Goal: Transaction & Acquisition: Download file/media

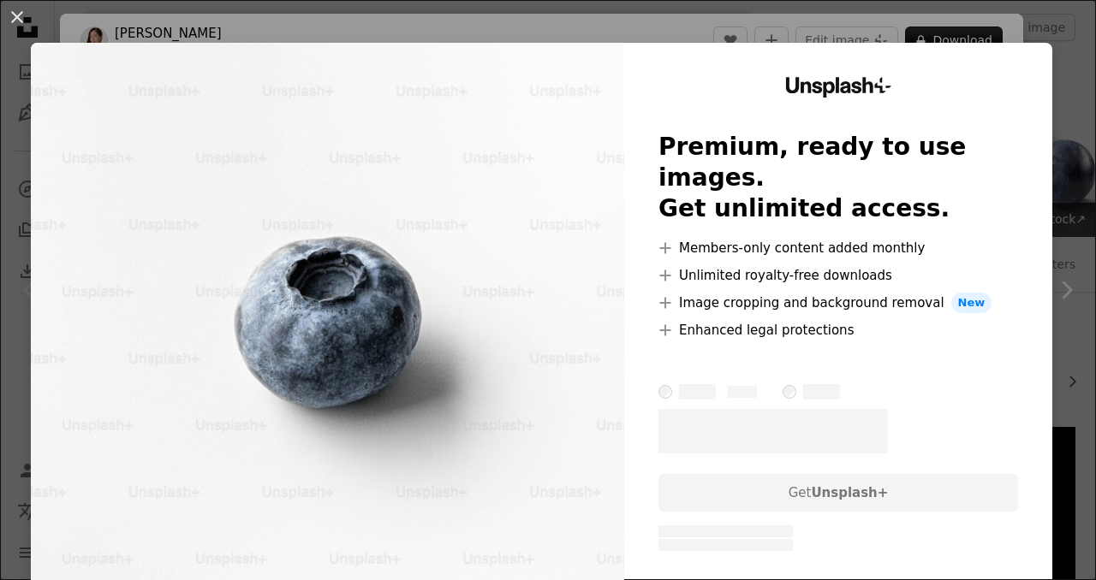
scroll to position [387, 0]
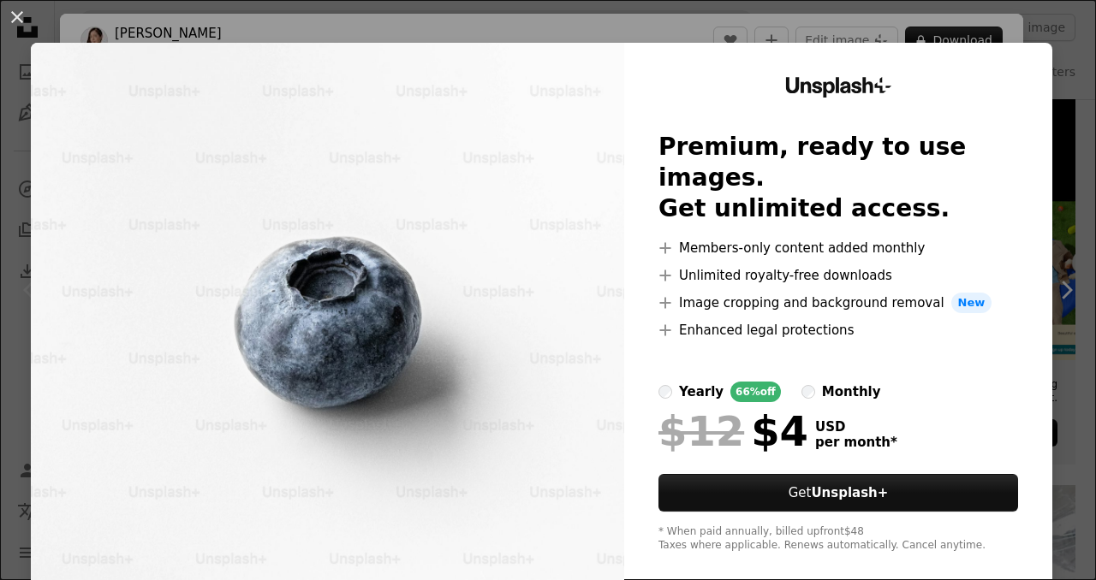
click at [1027, 27] on div "An X shape Unsplash+ Premium, ready to use images. Get unlimited access. A plus…" at bounding box center [548, 290] width 1096 height 580
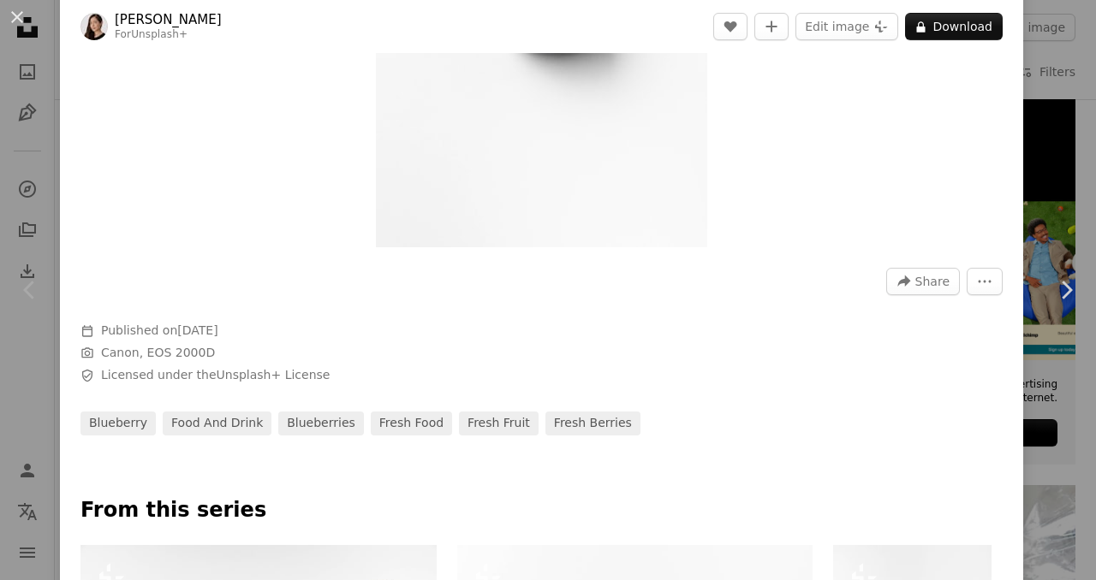
scroll to position [342, 0]
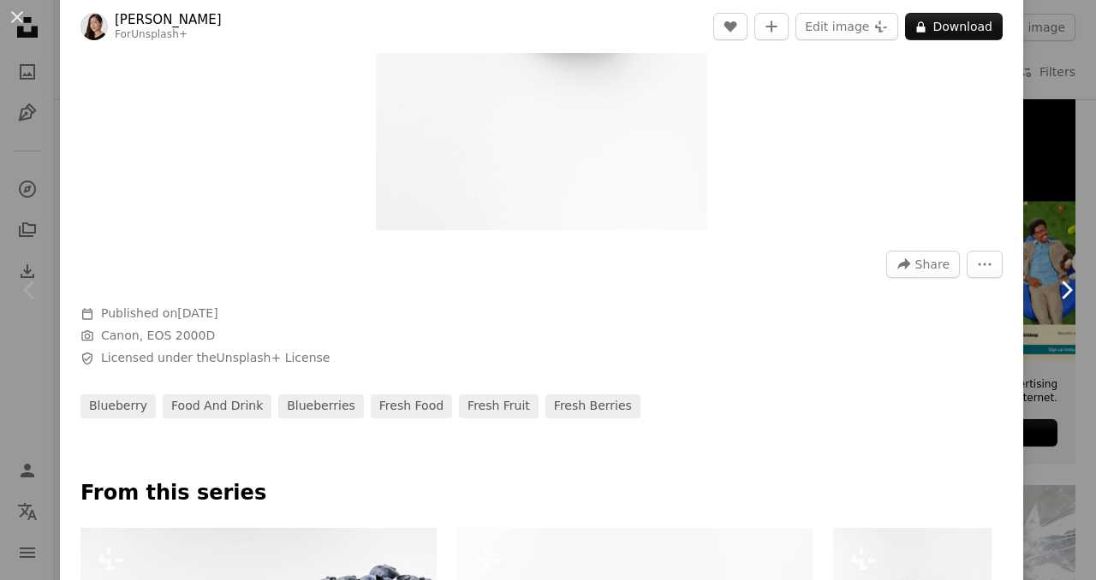
click at [1036, 209] on link "Chevron right" at bounding box center [1066, 290] width 60 height 164
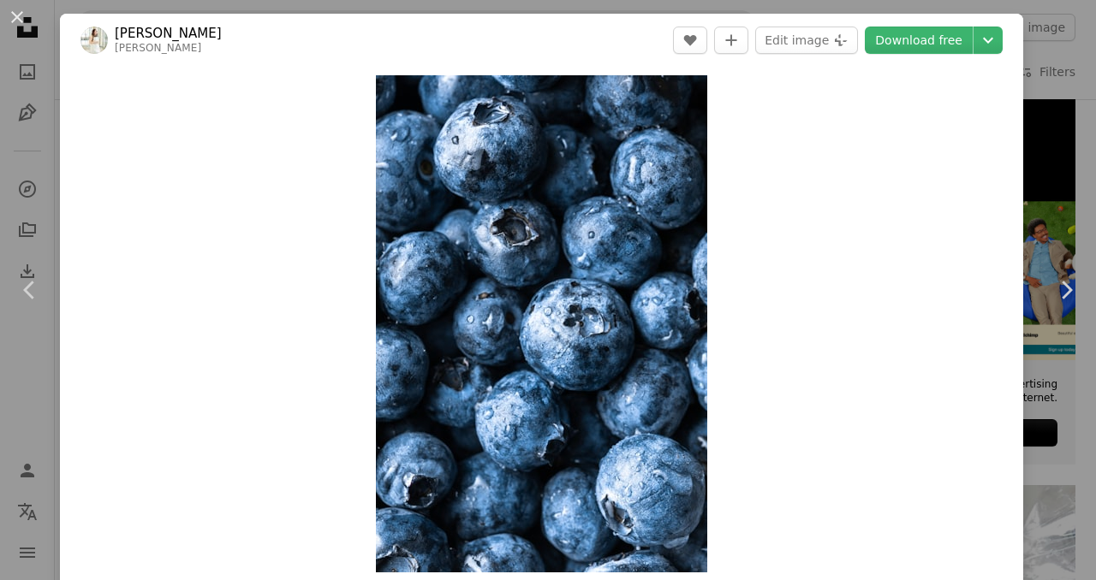
click at [1035, 69] on div "An X shape Chevron left Chevron right [PERSON_NAME] melissabelanger A heart A p…" at bounding box center [548, 290] width 1096 height 580
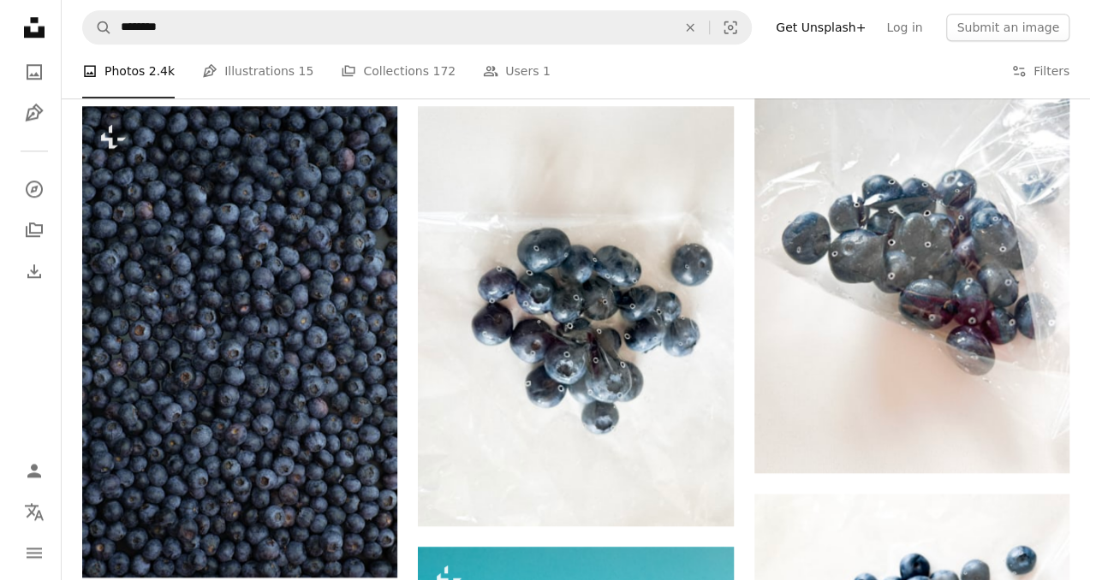
scroll to position [387, 0]
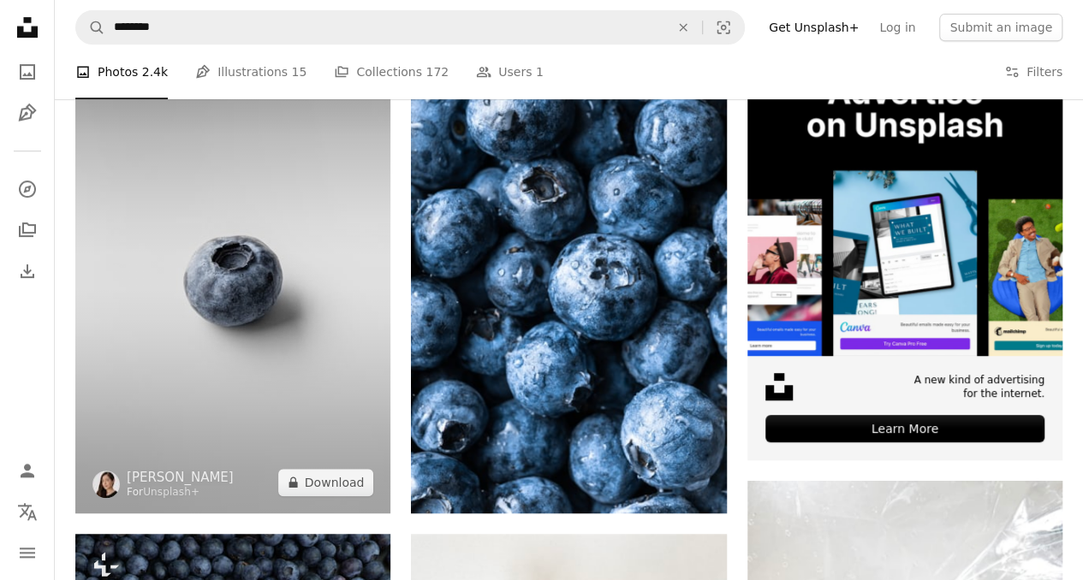
click at [300, 222] on img at bounding box center [232, 276] width 315 height 473
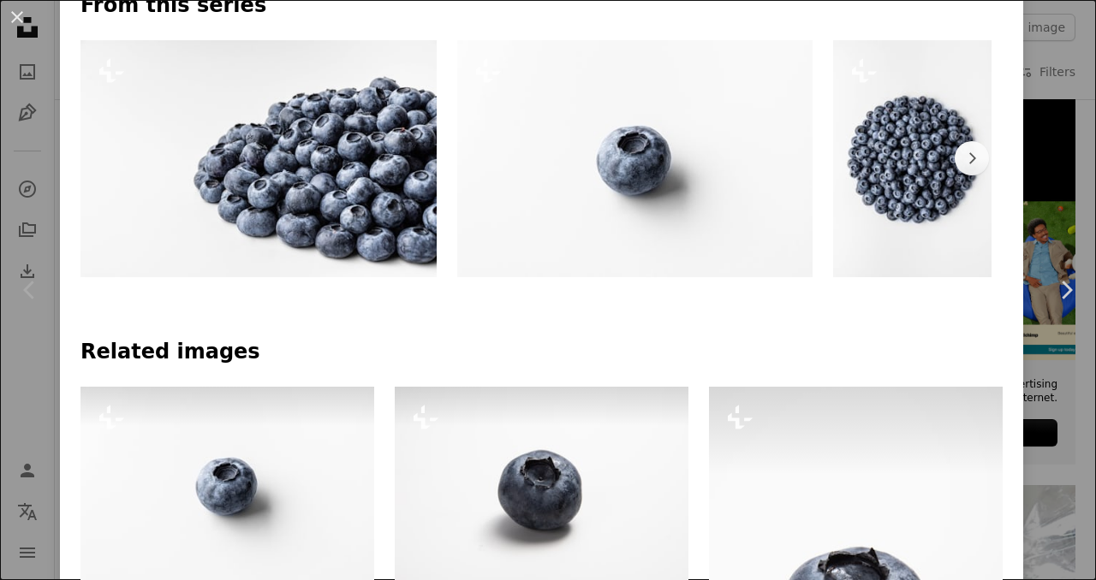
scroll to position [685, 0]
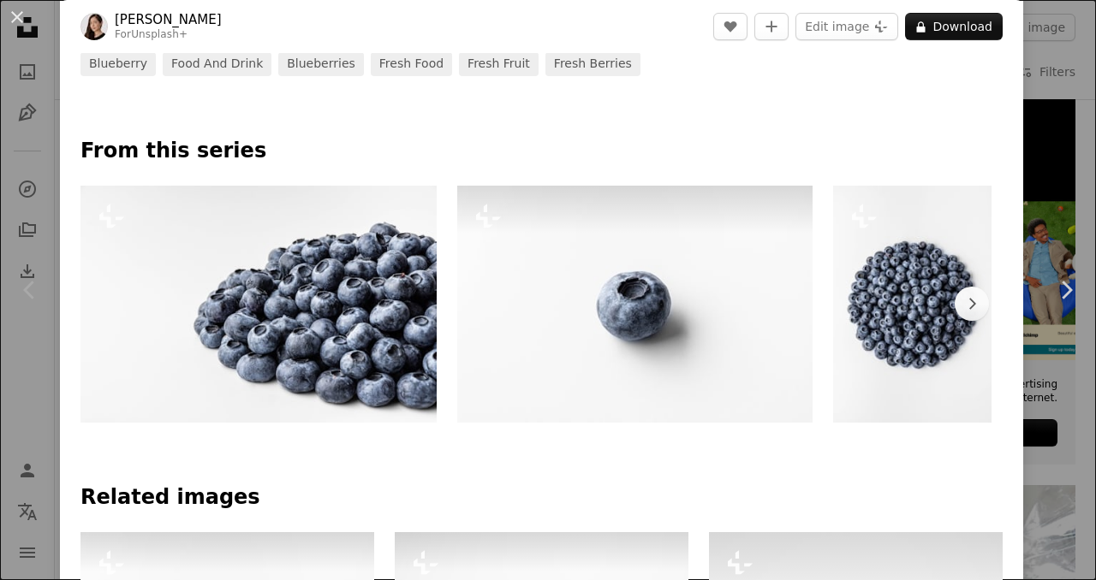
click at [622, 283] on img at bounding box center [635, 304] width 356 height 237
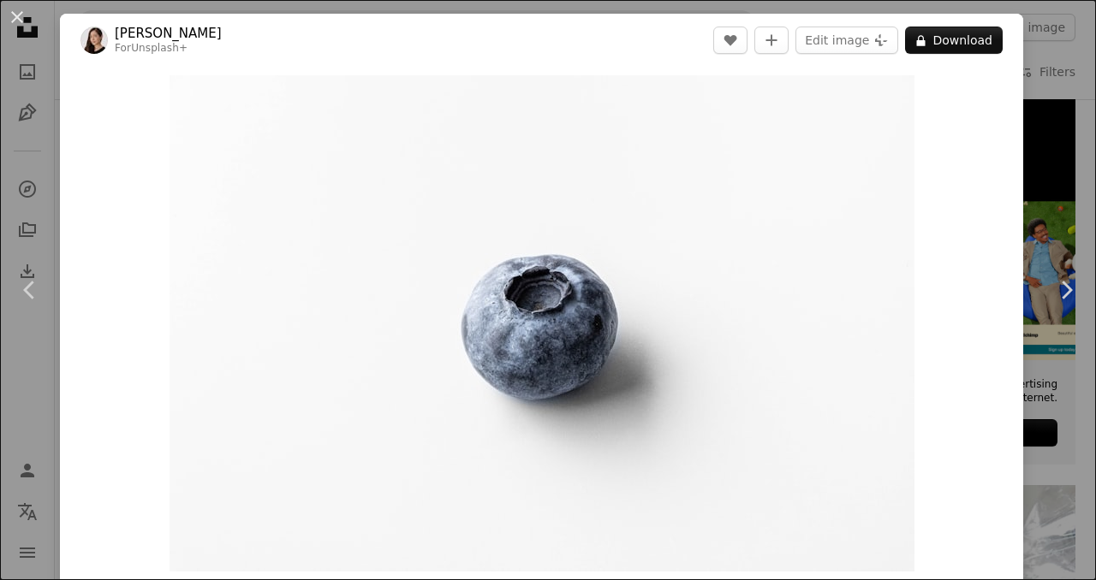
click at [1032, 140] on div "An X shape Chevron left Chevron right [PERSON_NAME] For Unsplash+ A heart A plu…" at bounding box center [548, 290] width 1096 height 580
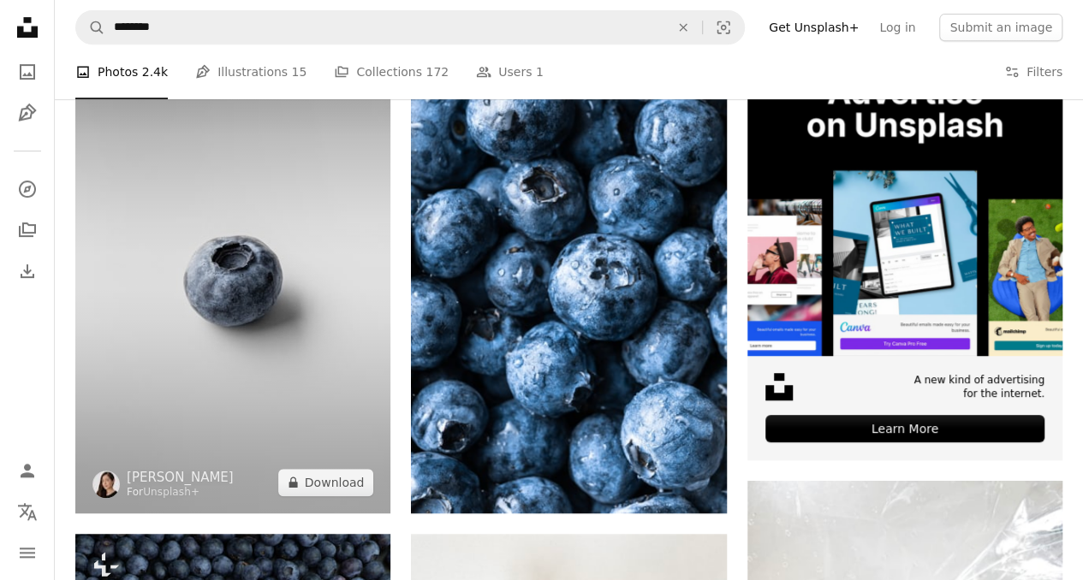
click at [238, 271] on img at bounding box center [232, 276] width 315 height 473
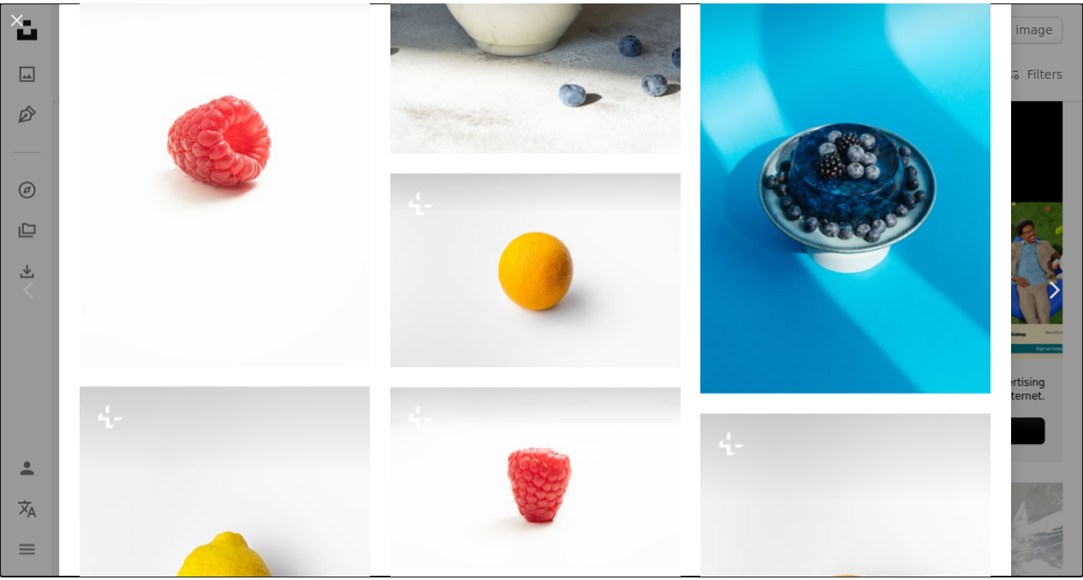
scroll to position [2568, 0]
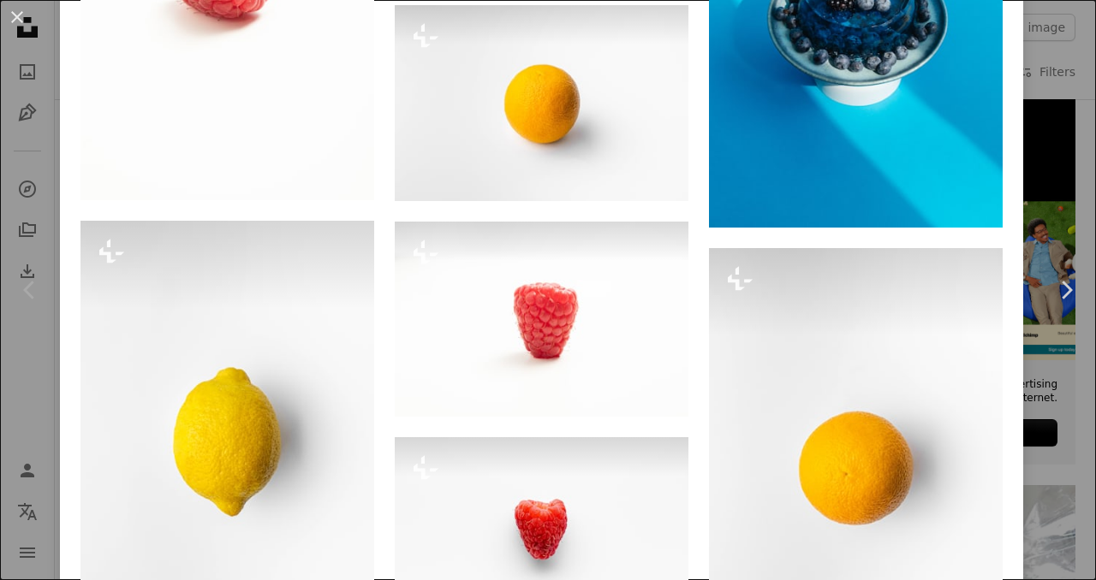
click at [1025, 150] on div "An X shape Chevron left Chevron right [PERSON_NAME] For Unsplash+ A heart A plu…" at bounding box center [548, 290] width 1096 height 580
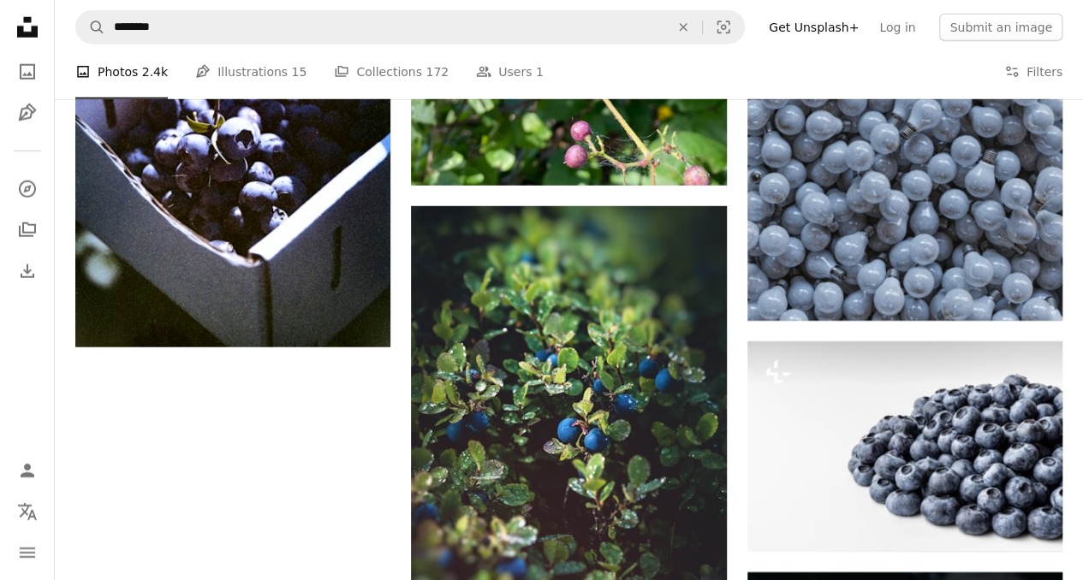
scroll to position [2613, 0]
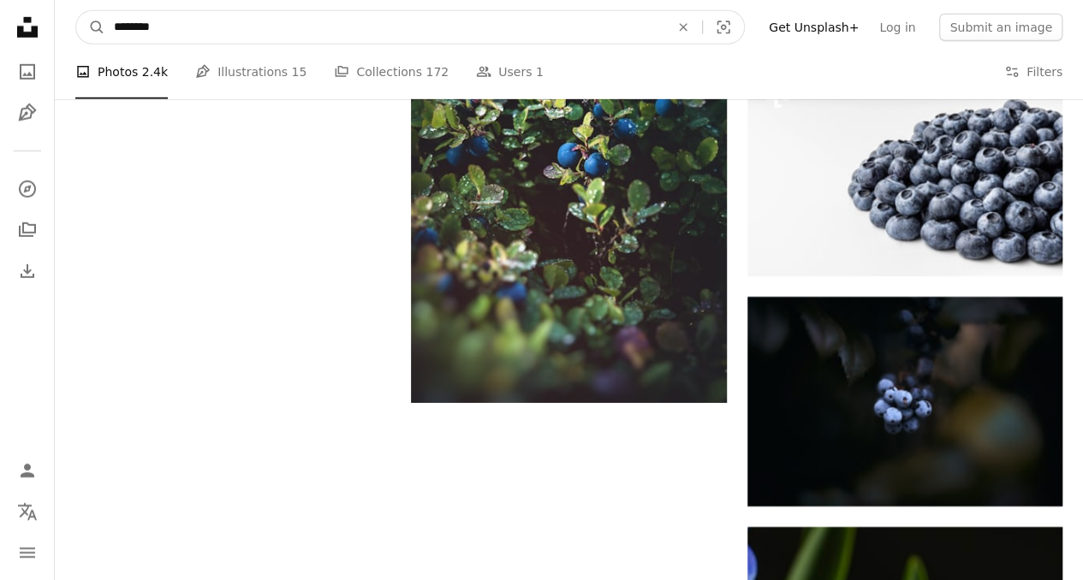
click at [130, 24] on input "********" at bounding box center [384, 27] width 559 height 33
click at [116, 27] on input "*********" at bounding box center [384, 27] width 559 height 33
type input "**********"
click at [76, 11] on button "A magnifying glass" at bounding box center [90, 27] width 29 height 33
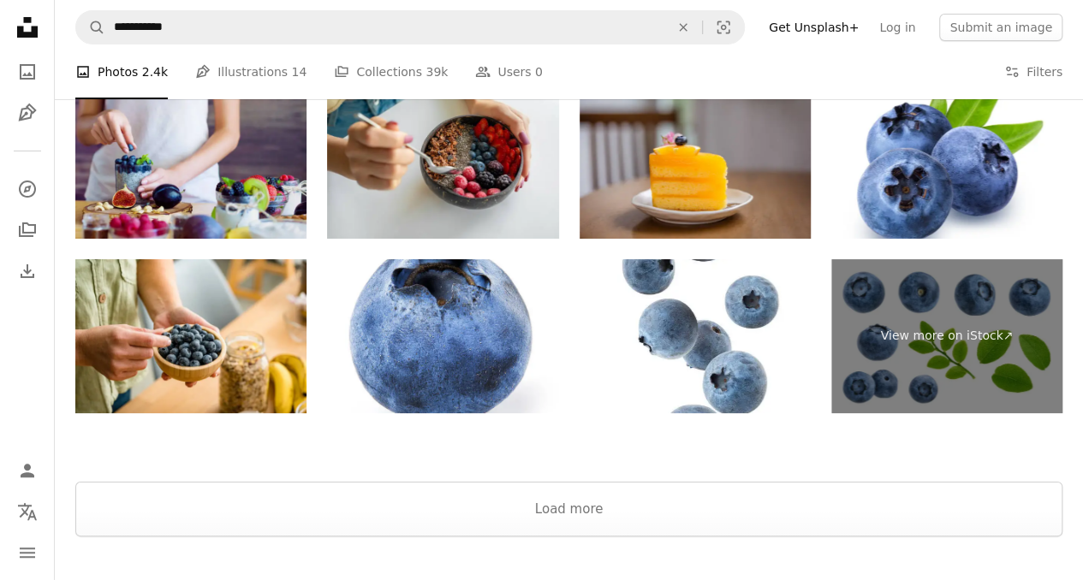
scroll to position [3275, 0]
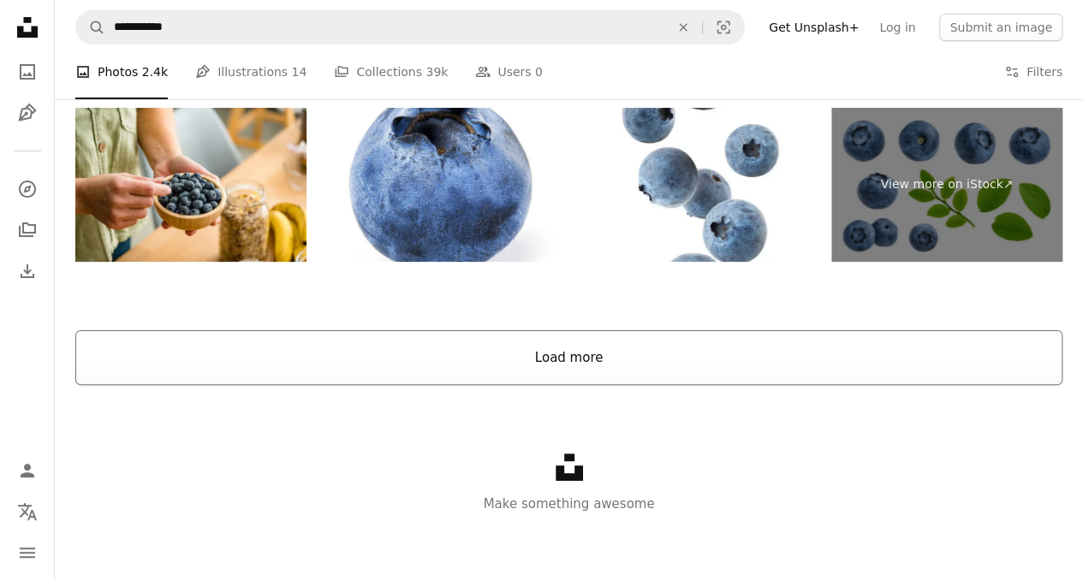
click at [580, 357] on button "Load more" at bounding box center [568, 357] width 987 height 55
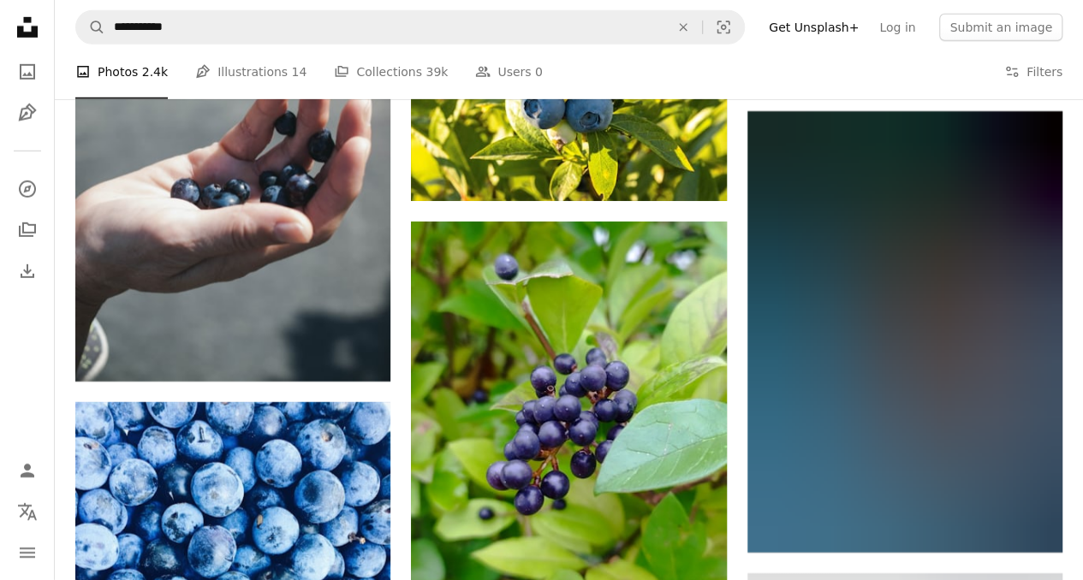
scroll to position [8918, 0]
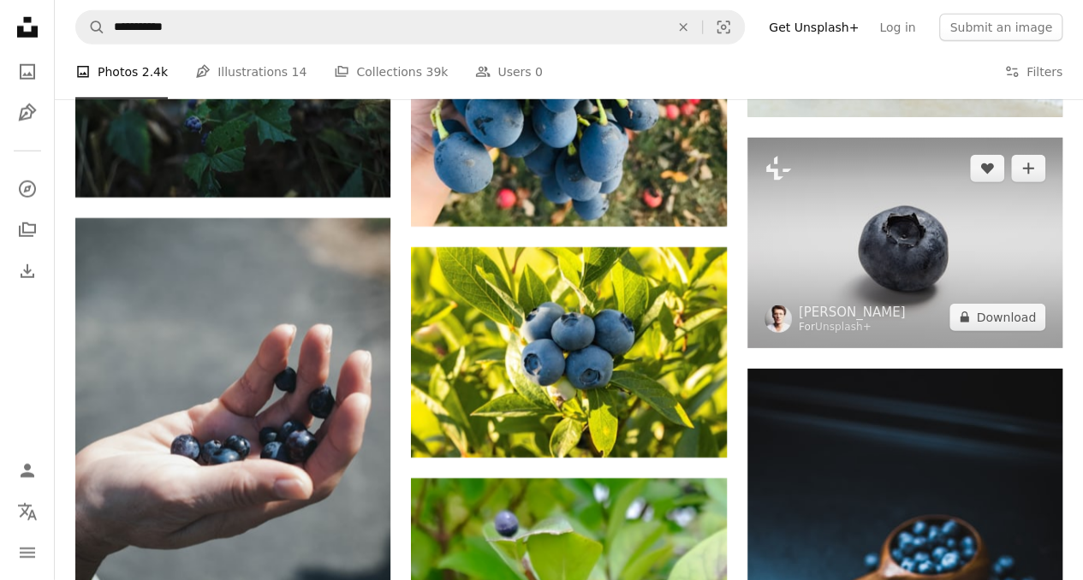
click at [864, 251] on img at bounding box center [904, 243] width 315 height 211
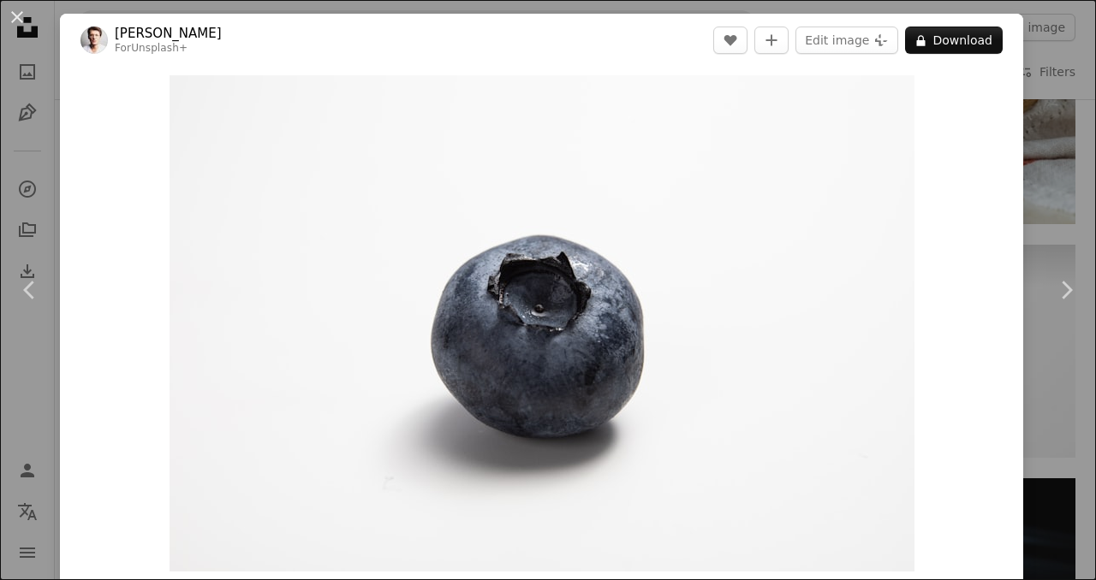
click at [1027, 143] on div "An X shape Chevron left Chevron right [PERSON_NAME] For Unsplash+ A heart A plu…" at bounding box center [548, 290] width 1096 height 580
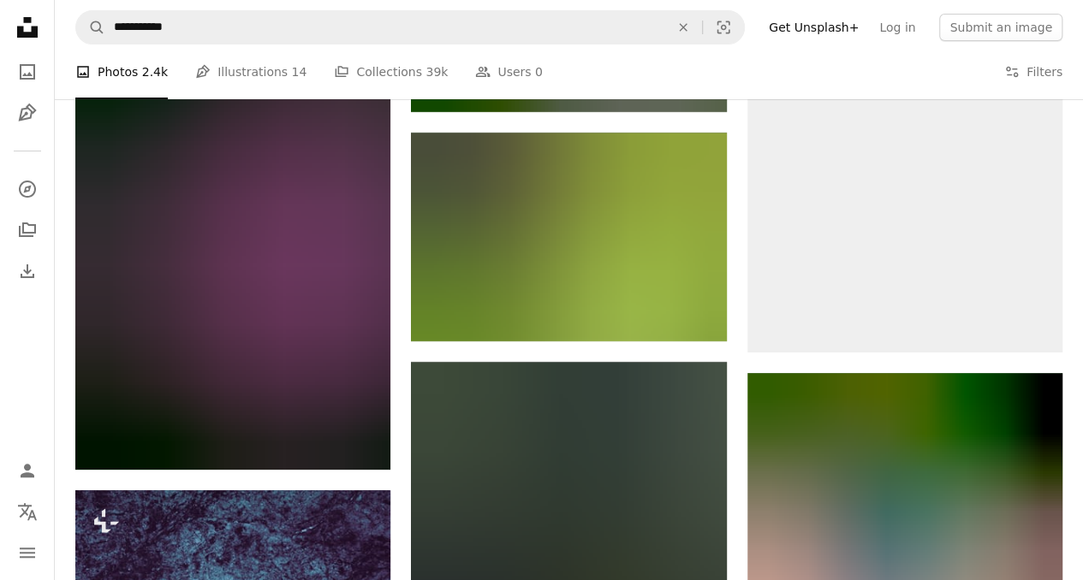
scroll to position [55885, 0]
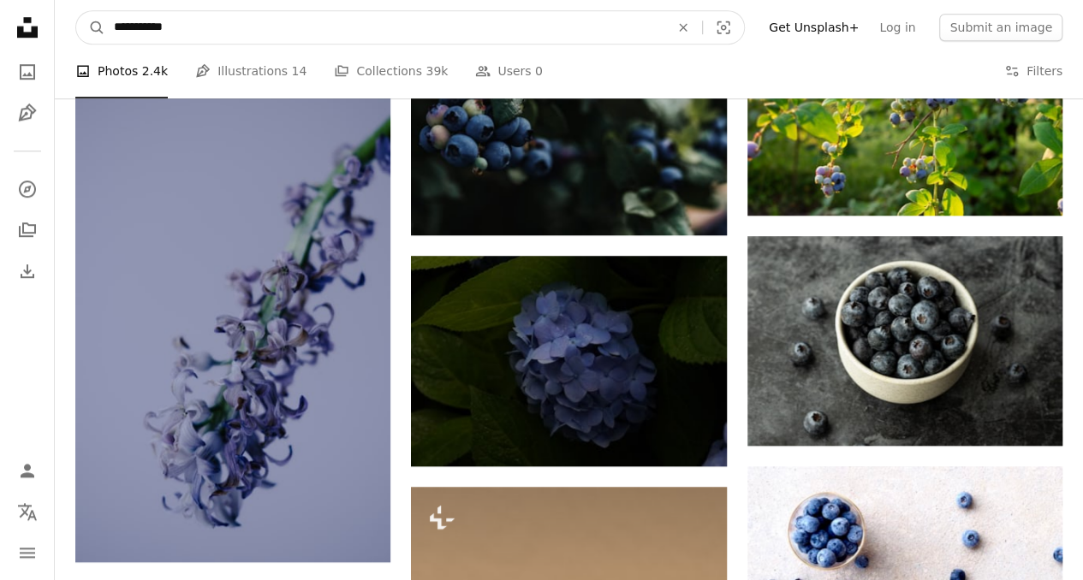
click at [120, 23] on input "**********" at bounding box center [384, 27] width 559 height 33
type input "**********"
click at [76, 11] on button "A magnifying glass" at bounding box center [90, 27] width 29 height 33
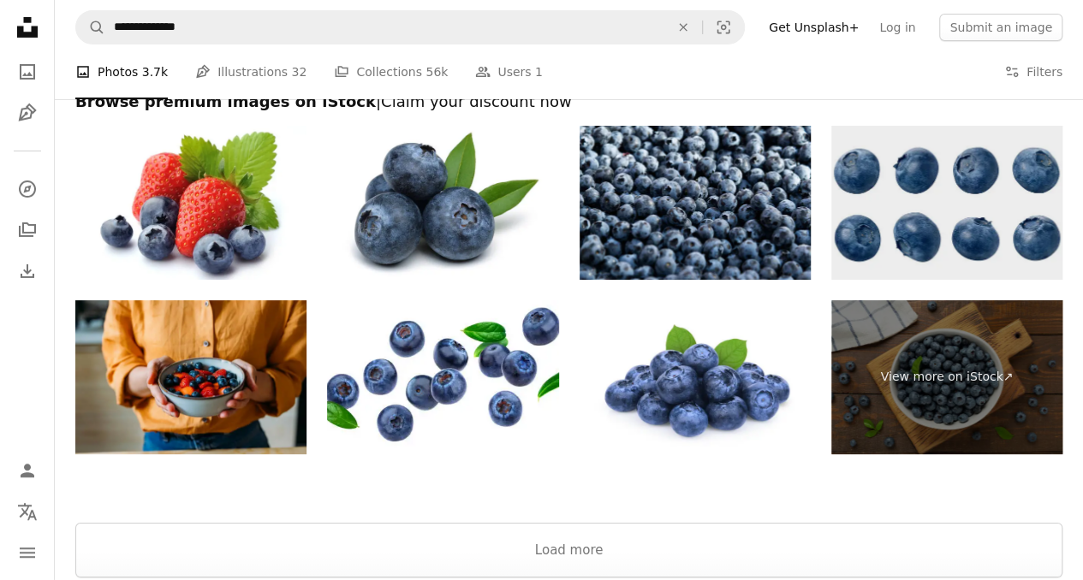
scroll to position [3189, 0]
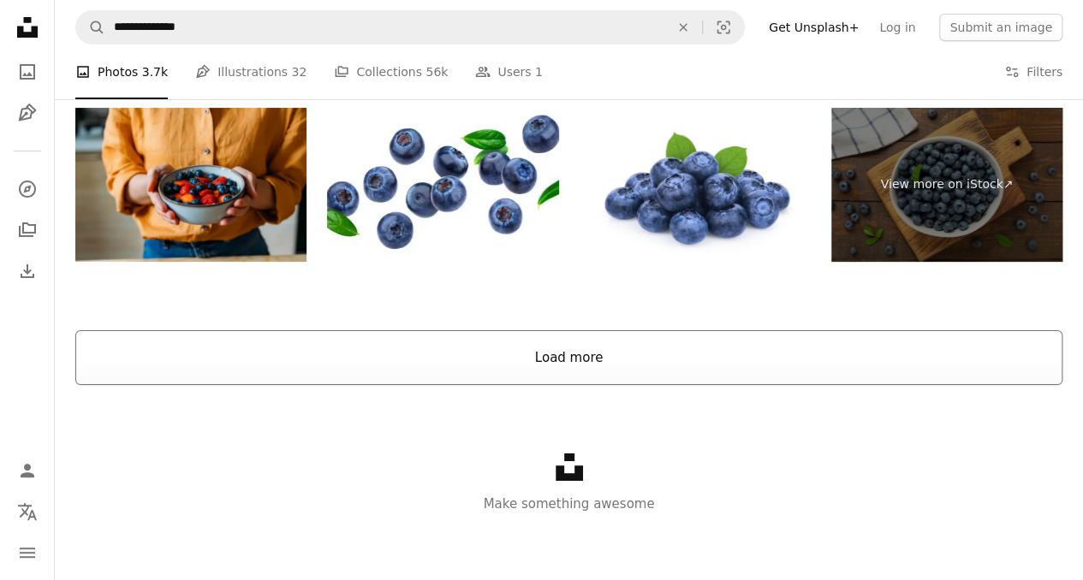
click at [573, 379] on button "Load more" at bounding box center [568, 357] width 987 height 55
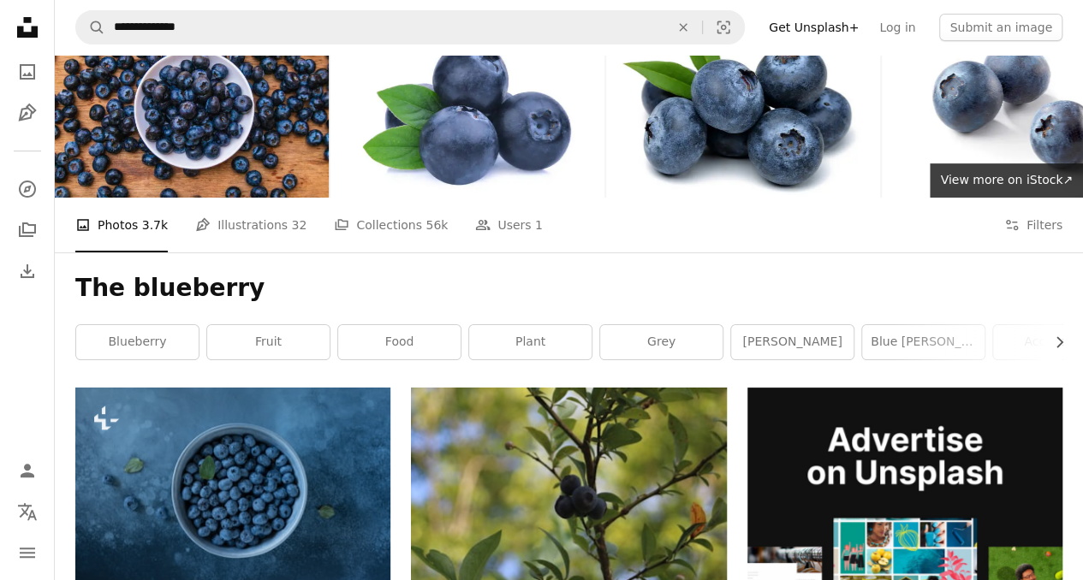
scroll to position [0, 0]
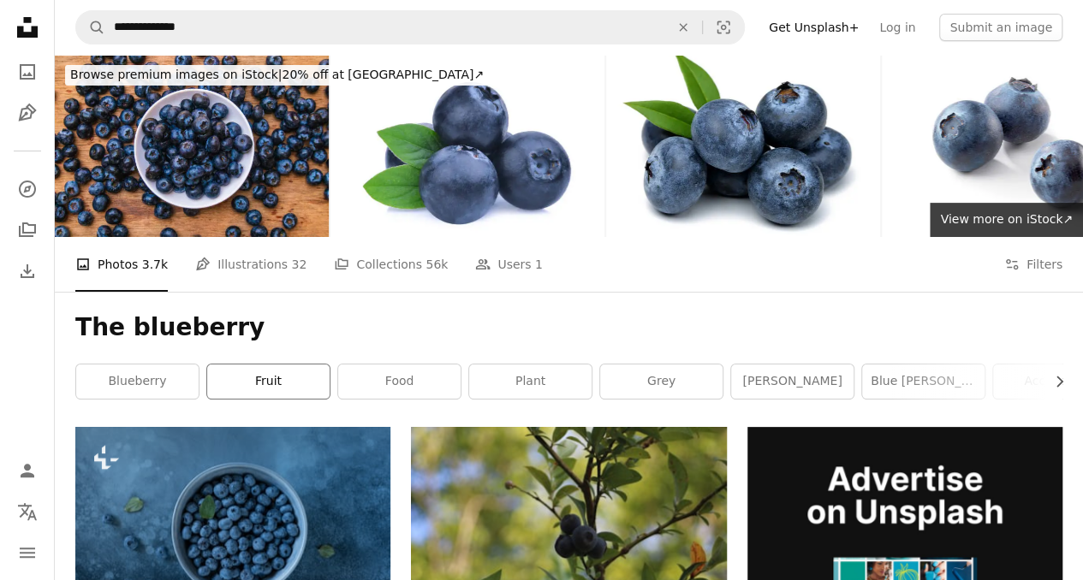
click at [253, 374] on link "fruit" at bounding box center [268, 382] width 122 height 34
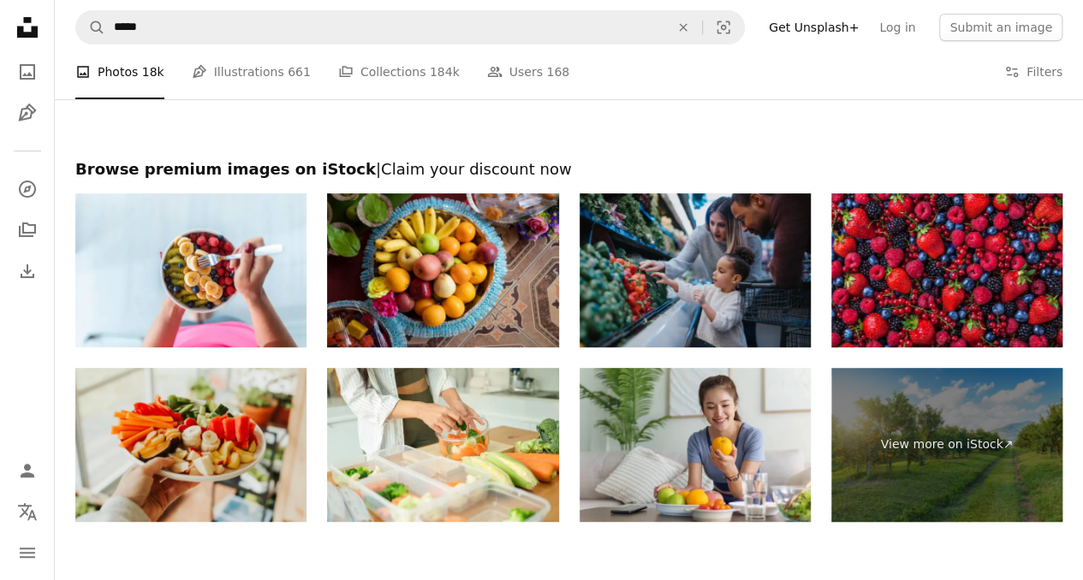
scroll to position [3685, 0]
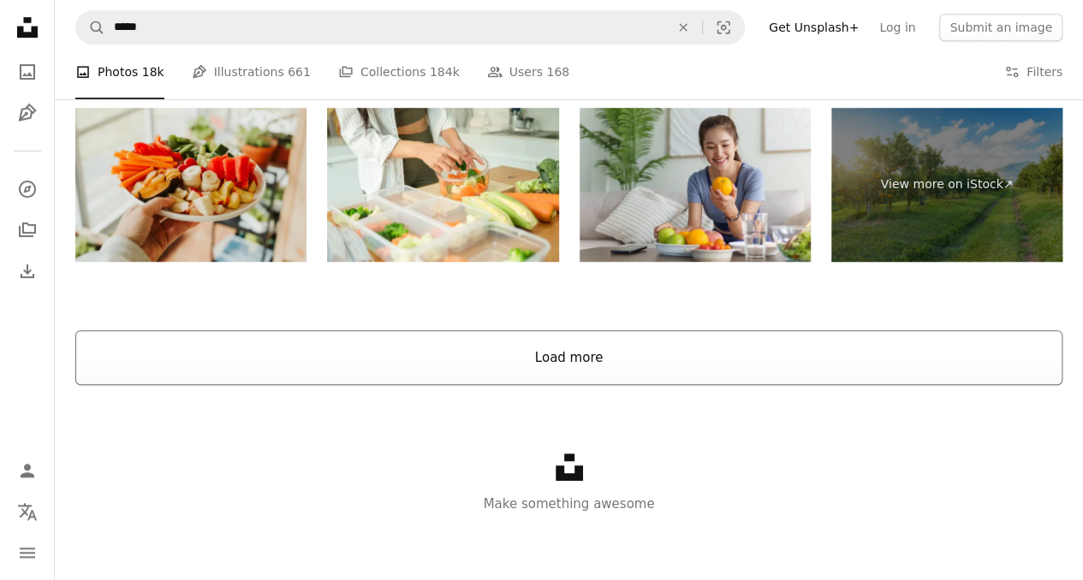
click at [563, 339] on button "Load more" at bounding box center [568, 357] width 987 height 55
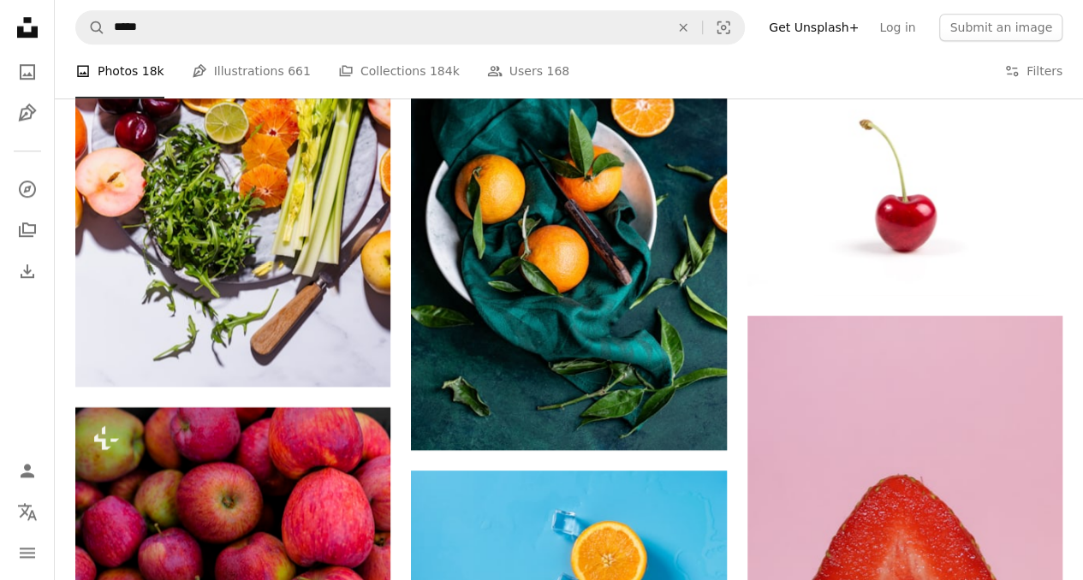
scroll to position [7101, 0]
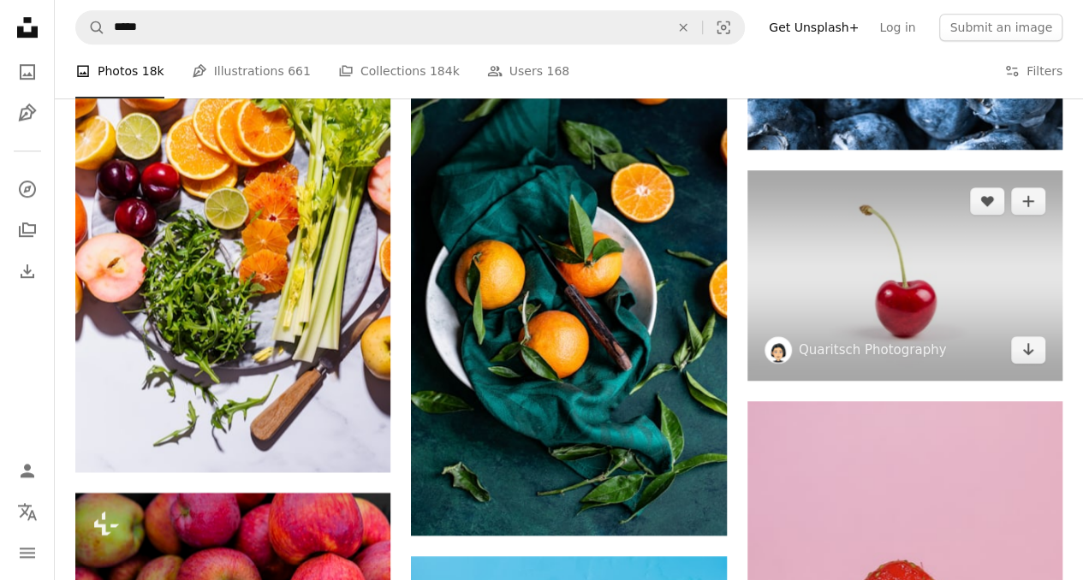
click at [857, 294] on img at bounding box center [904, 275] width 315 height 211
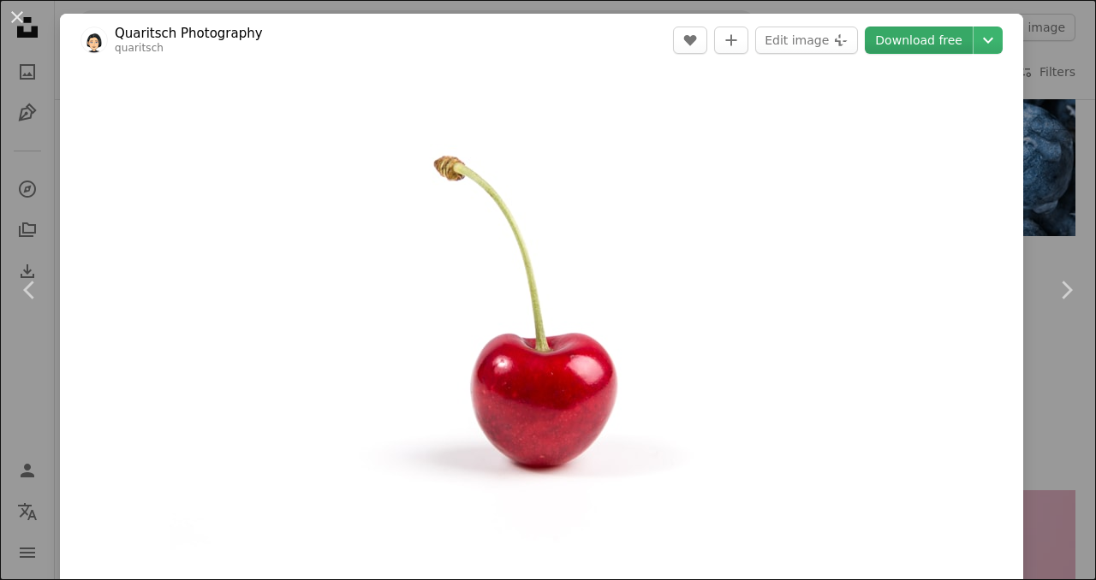
click at [908, 50] on link "Download free" at bounding box center [919, 40] width 108 height 27
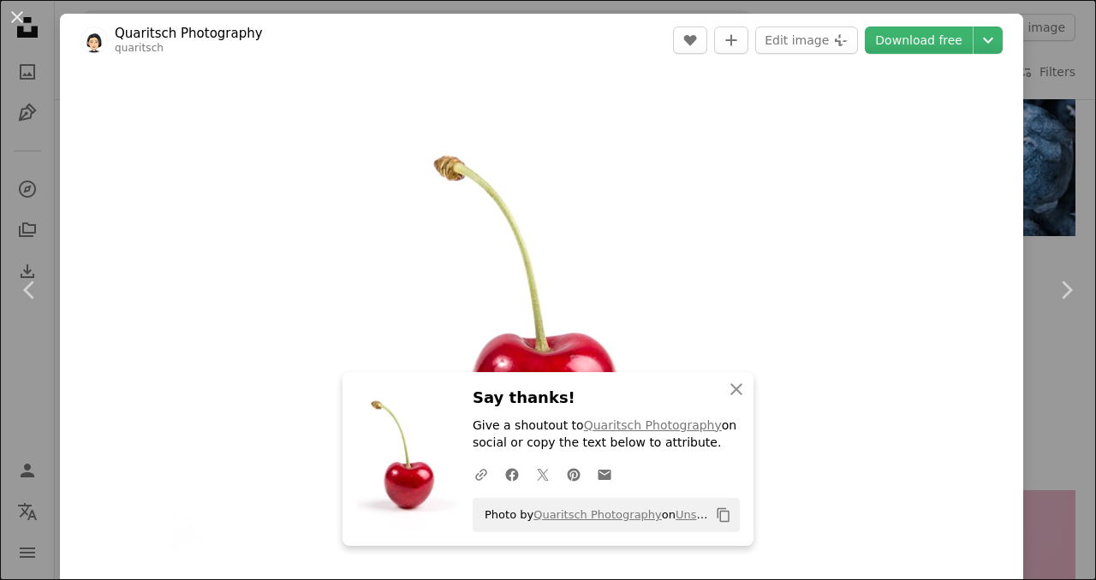
click at [1014, 39] on div "An X shape Chevron left Chevron right An X shape Close Say thanks! Give a shout…" at bounding box center [548, 290] width 1096 height 580
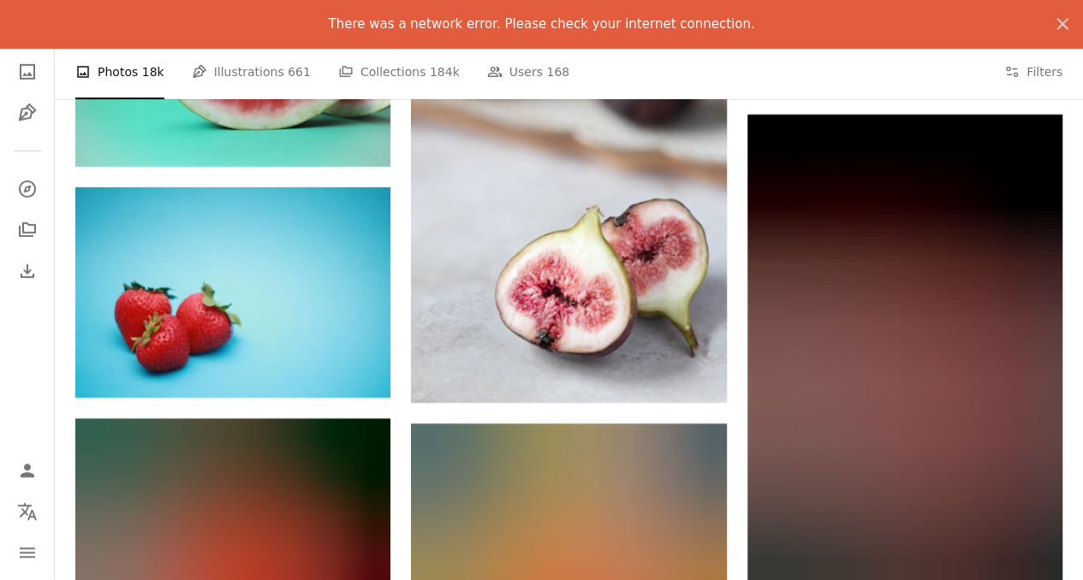
scroll to position [9584, 0]
